Goal: Navigation & Orientation: Find specific page/section

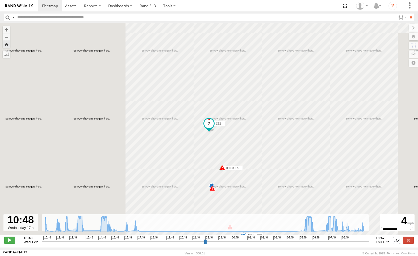
select select "**********"
click at [51, 6] on span at bounding box center [50, 5] width 16 height 5
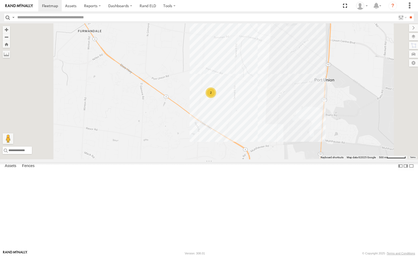
click at [0, 0] on div "4036" at bounding box center [0, 0] width 0 height 0
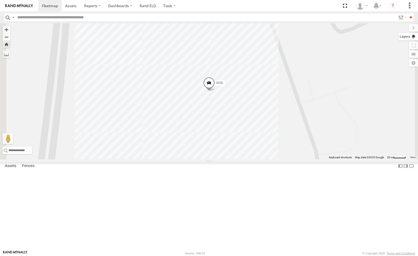
drag, startPoint x: 415, startPoint y: 37, endPoint x: 412, endPoint y: 38, distance: 3.2
click at [414, 38] on label at bounding box center [408, 36] width 19 height 7
click at [412, 36] on label at bounding box center [408, 36] width 19 height 7
click at [0, 0] on label at bounding box center [0, 0] width 0 height 0
drag, startPoint x: 352, startPoint y: 37, endPoint x: 352, endPoint y: 33, distance: 3.8
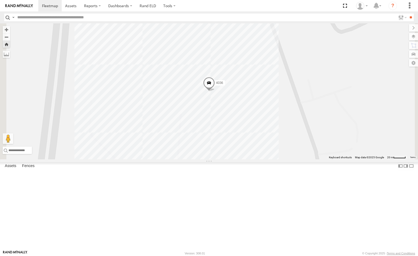
click at [0, 0] on label at bounding box center [0, 0] width 0 height 0
click at [0, 0] on span "Satellite + Roadmap" at bounding box center [0, 0] width 0 height 0
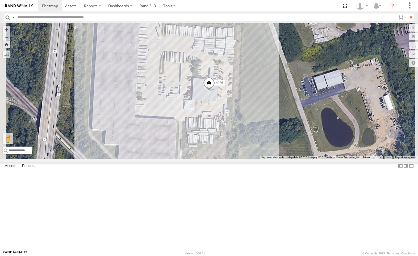
click at [0, 0] on span "Traffic" at bounding box center [0, 0] width 0 height 0
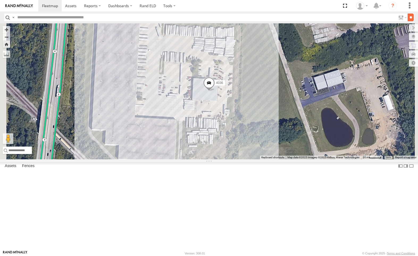
click at [408, 17] on input "**" at bounding box center [411, 18] width 6 height 8
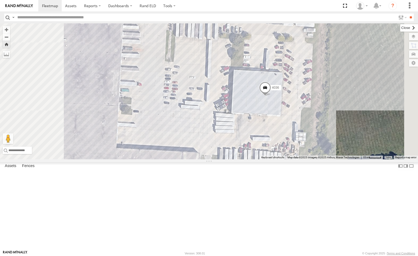
click at [400, 27] on label at bounding box center [409, 27] width 18 height 7
